Goal: Check status: Check status

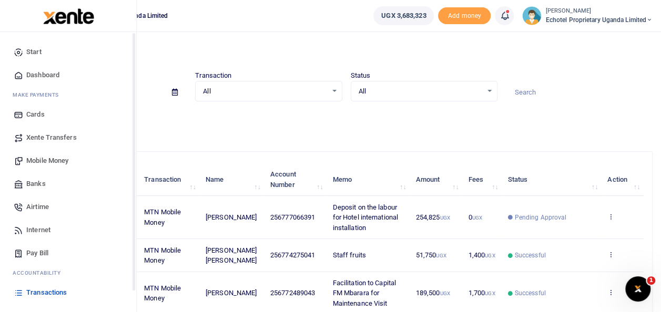
click at [39, 292] on span "Transactions" at bounding box center [46, 293] width 40 height 11
click at [50, 295] on span "Transactions" at bounding box center [46, 293] width 40 height 11
click at [34, 291] on span "Transactions" at bounding box center [46, 293] width 40 height 11
click at [43, 291] on span "Transactions" at bounding box center [46, 293] width 40 height 11
